Goal: Task Accomplishment & Management: Use online tool/utility

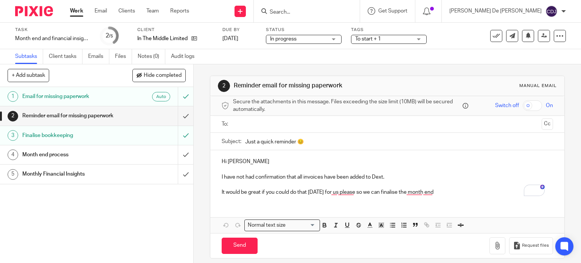
click at [143, 131] on div "Finalise bookkeeping" at bounding box center [96, 135] width 148 height 11
click at [134, 148] on link "4 Month end process" at bounding box center [89, 154] width 178 height 19
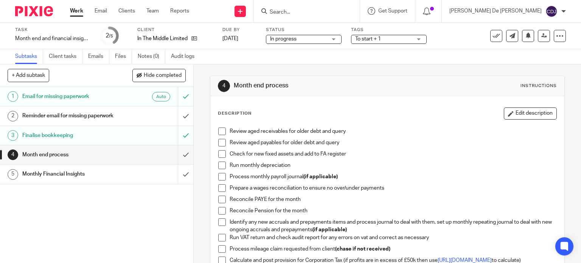
click at [391, 36] on span "To start + 1" at bounding box center [383, 39] width 57 height 8
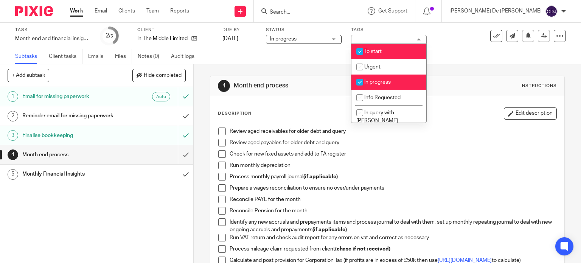
click at [393, 50] on li "To start" at bounding box center [388, 52] width 75 height 16
checkbox input "false"
click at [472, 71] on div "4 Month end process Instructions Description Edit description Review aged recei…" at bounding box center [387, 235] width 355 height 343
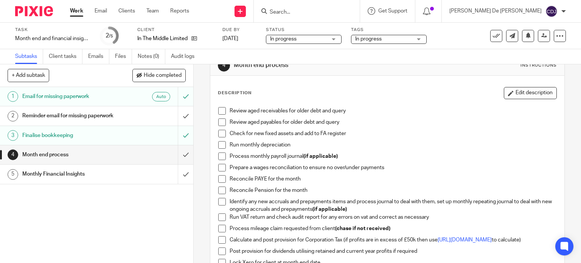
scroll to position [38, 0]
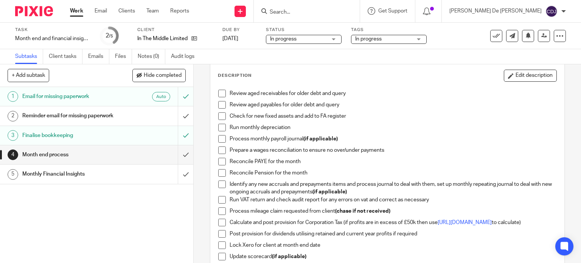
click at [219, 92] on span at bounding box center [222, 94] width 8 height 8
click at [218, 101] on span at bounding box center [222, 105] width 8 height 8
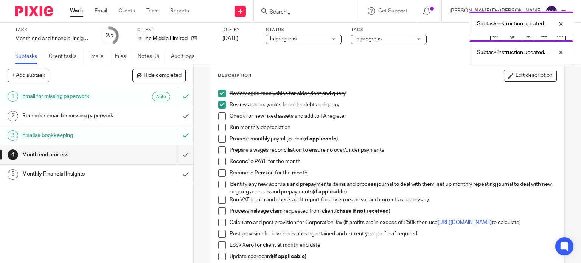
click at [219, 119] on span at bounding box center [222, 116] width 8 height 8
click at [220, 127] on span at bounding box center [222, 128] width 8 height 8
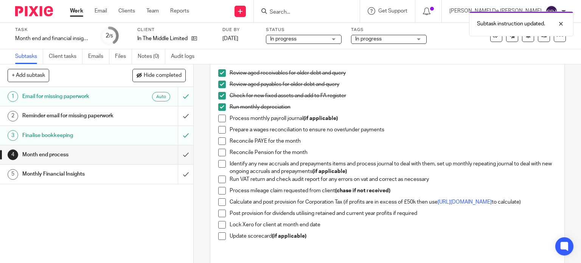
scroll to position [76, 0]
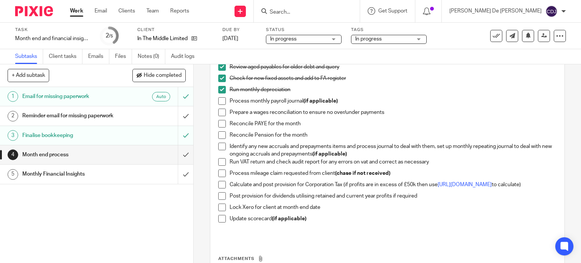
click at [222, 145] on span at bounding box center [222, 147] width 8 height 8
click at [220, 123] on span at bounding box center [222, 124] width 8 height 8
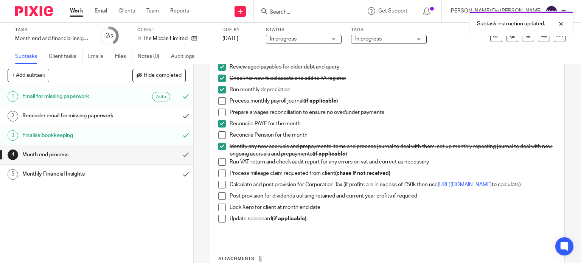
click at [220, 110] on span at bounding box center [222, 113] width 8 height 8
click at [220, 99] on span at bounding box center [222, 101] width 8 height 8
click at [218, 134] on span at bounding box center [222, 135] width 8 height 8
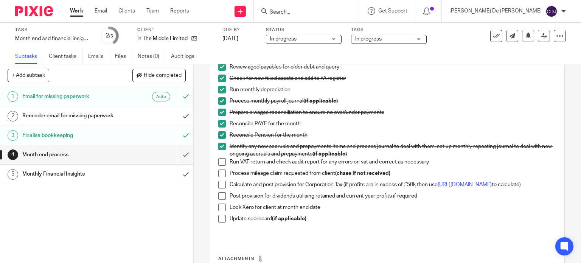
click at [519, 211] on p "Lock Xero for client at month end date" at bounding box center [393, 208] width 327 height 8
